Goal: Transaction & Acquisition: Purchase product/service

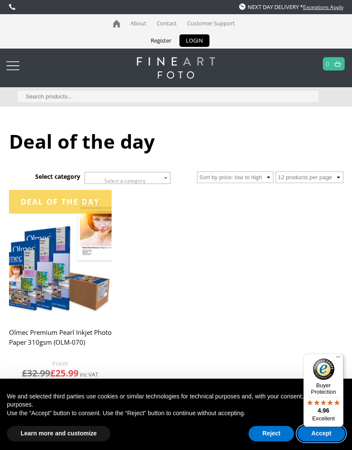
click at [304, 428] on button "Accept" at bounding box center [322, 432] width 48 height 15
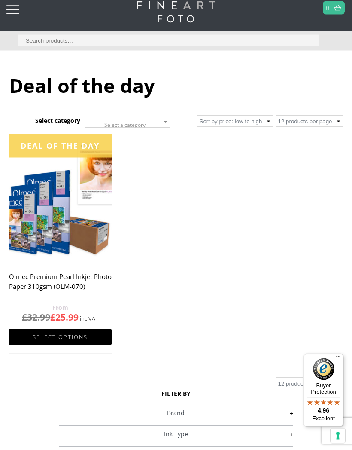
scroll to position [56, 0]
click at [60, 340] on link "Select options" at bounding box center [60, 336] width 103 height 16
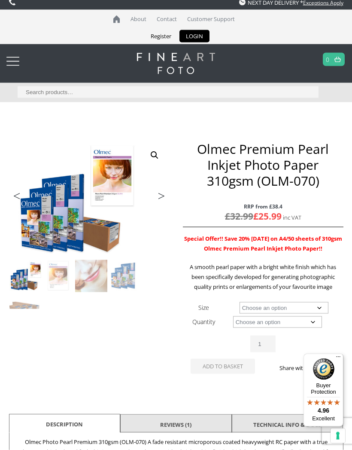
scroll to position [5, 0]
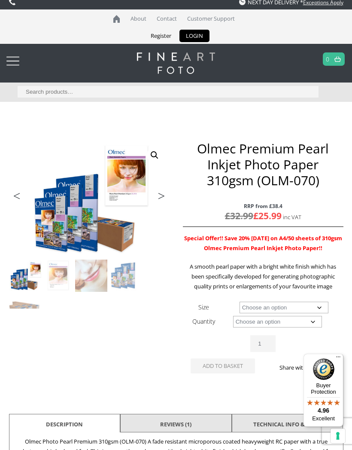
click at [252, 309] on select "Choose an option A4 Sheet A3 Sheet A3+ Sheet A2 Sheet 17" Wide Roll 24" Wide Ro…" at bounding box center [284, 307] width 89 height 12
select select "a4-sheet"
click at [240, 321] on select "Choose an option 50 Sheets" at bounding box center [277, 322] width 89 height 12
select select "50-sheets"
select select "a4-sheet"
